Goal: Transaction & Acquisition: Book appointment/travel/reservation

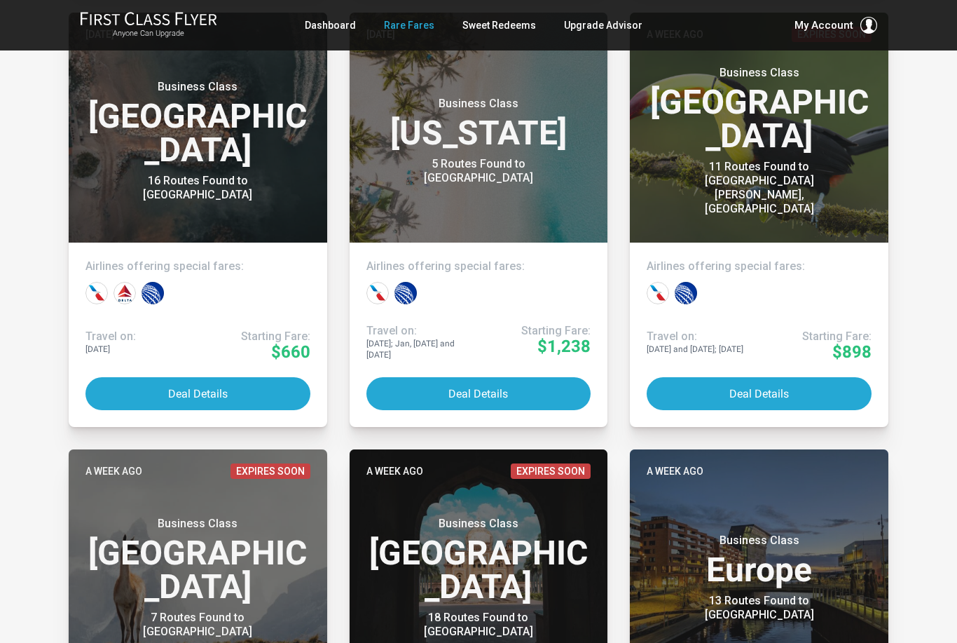
scroll to position [804, 0]
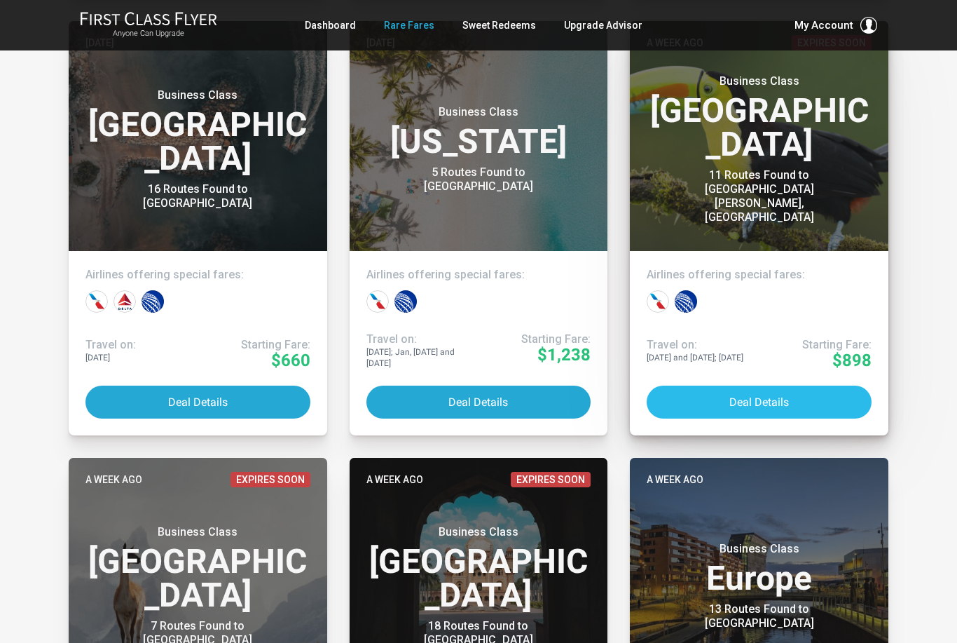
click at [796, 392] on button "Deal Details" at bounding box center [759, 401] width 225 height 33
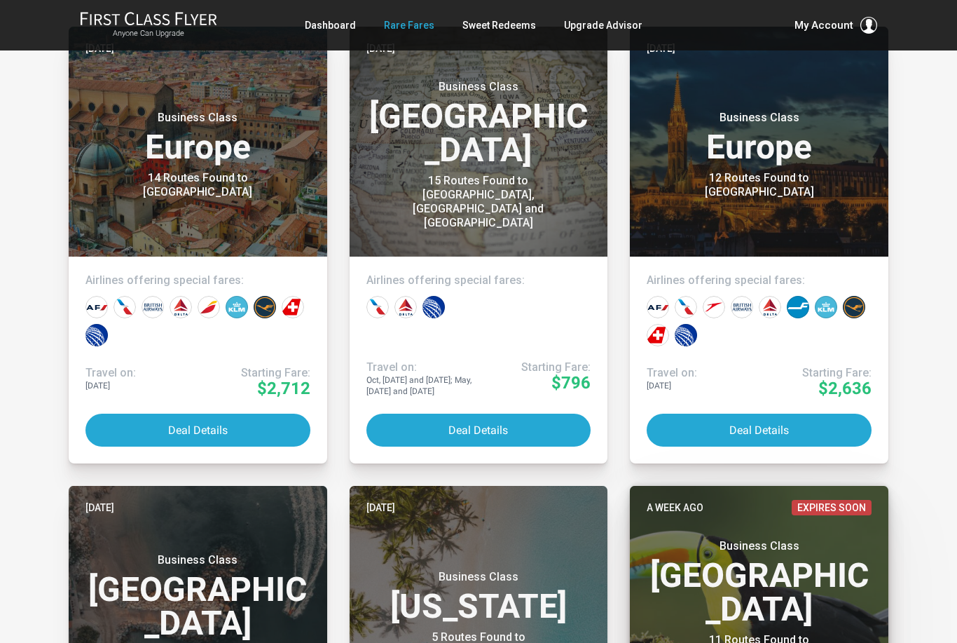
scroll to position [330, 0]
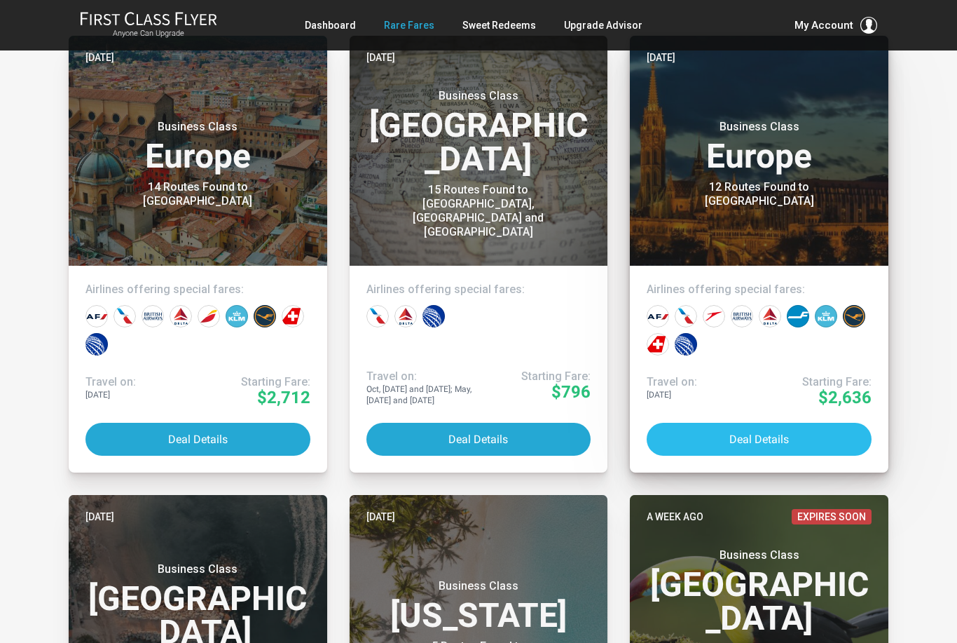
click at [801, 439] on button "Deal Details" at bounding box center [759, 439] width 225 height 33
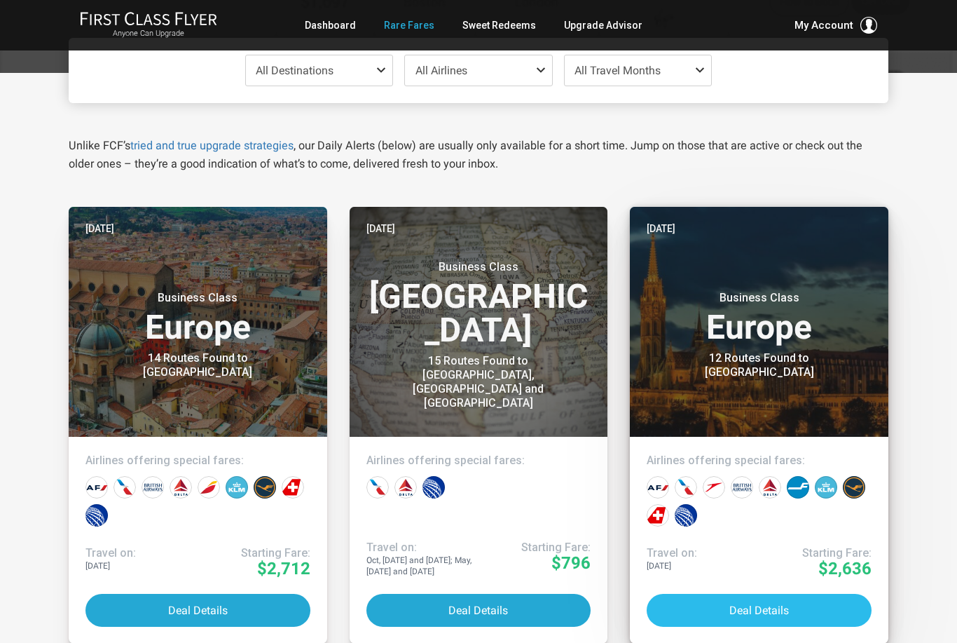
scroll to position [153, 0]
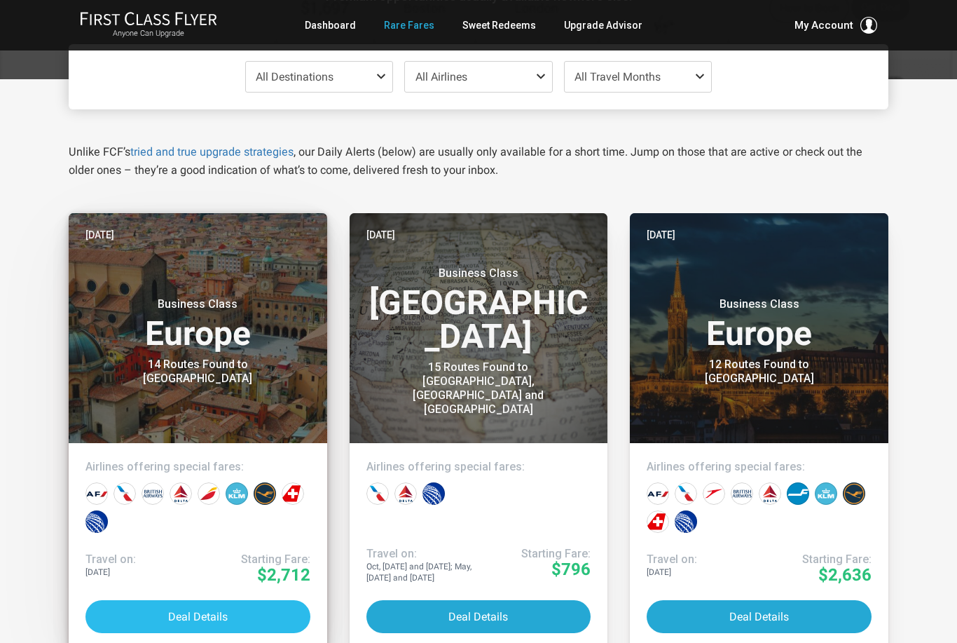
click at [240, 612] on button "Deal Details" at bounding box center [197, 616] width 225 height 33
